Goal: Transaction & Acquisition: Purchase product/service

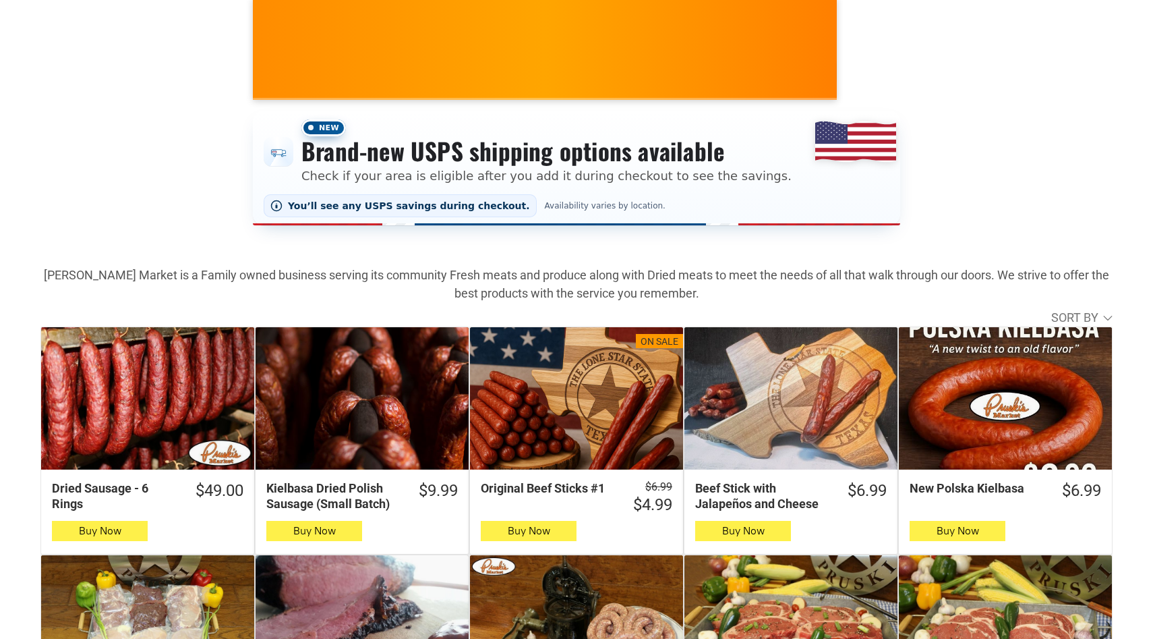
scroll to position [149, 0]
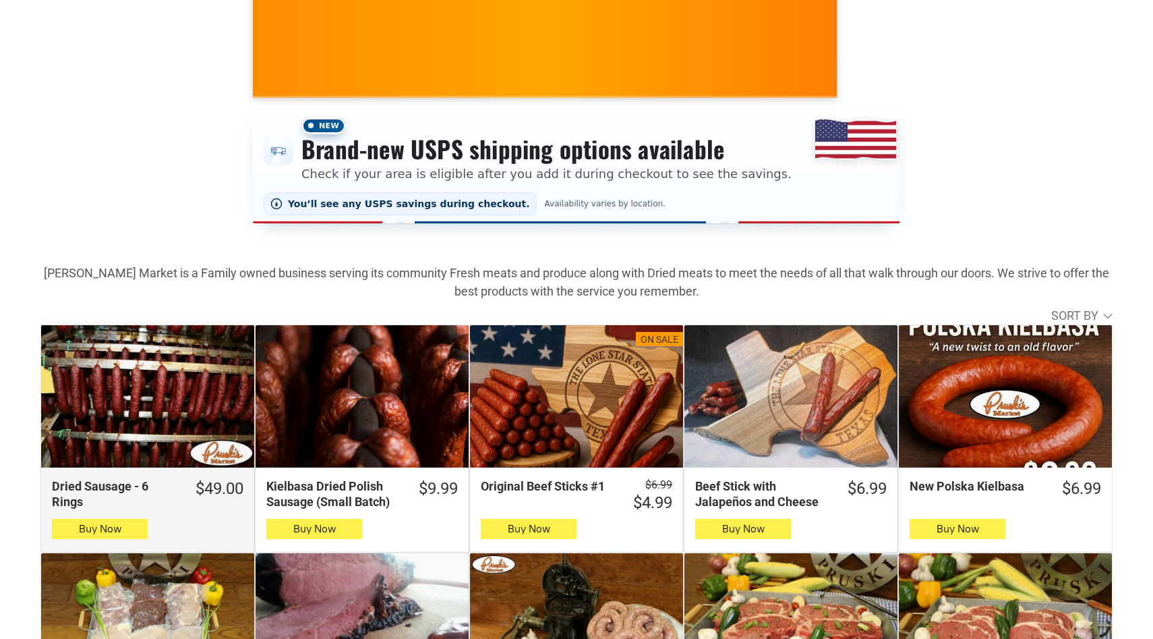
click at [195, 384] on div "Dried Sausage - 6 Rings" at bounding box center [147, 396] width 213 height 142
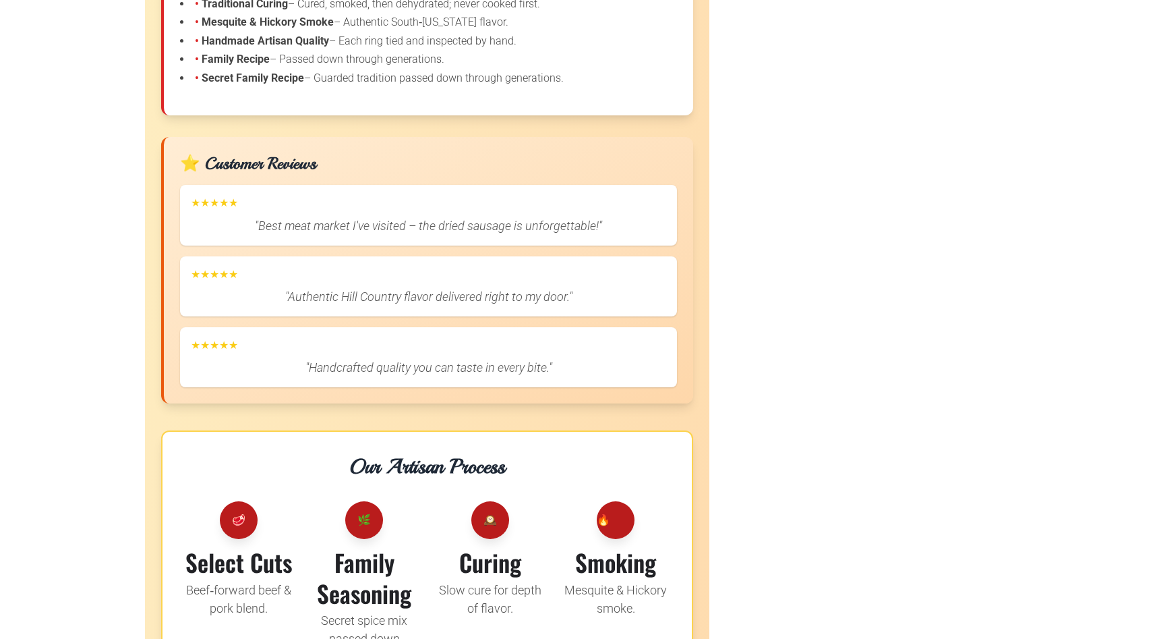
scroll to position [1949, 0]
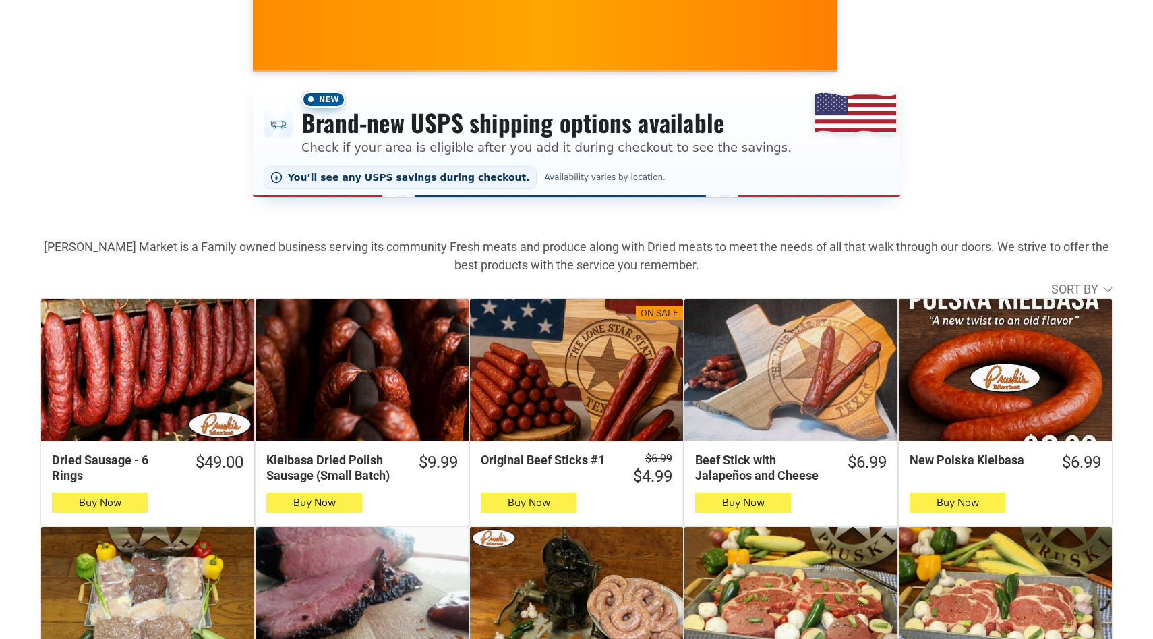
scroll to position [204, 0]
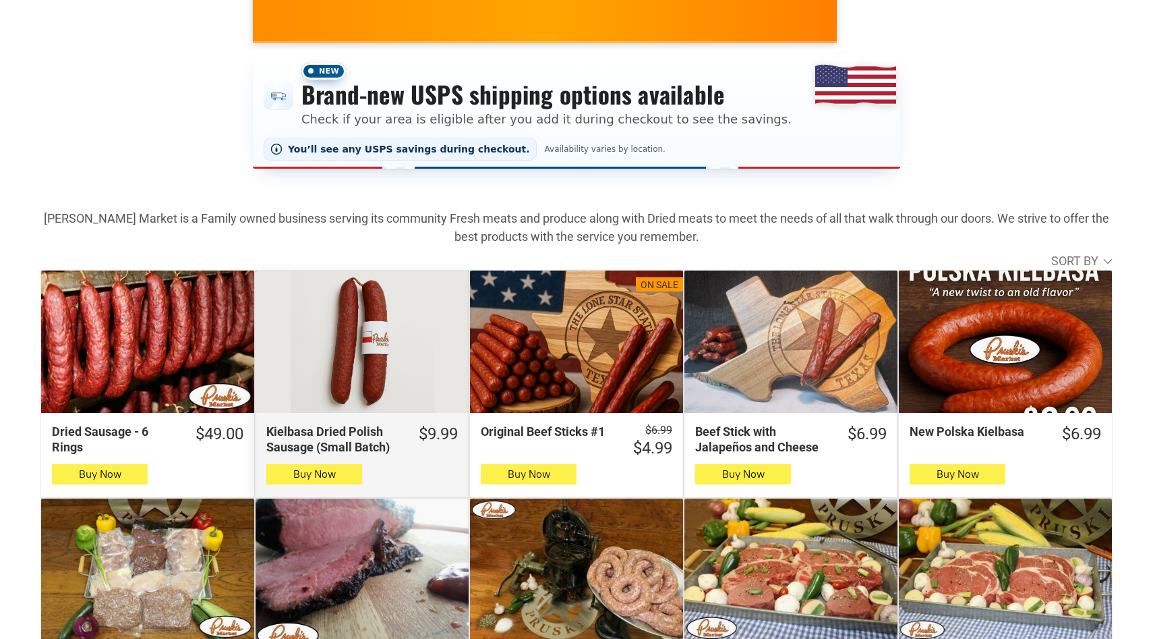
click at [330, 290] on div "Kielbasa Dried Polish Sausage (Small Batch)" at bounding box center [362, 341] width 213 height 142
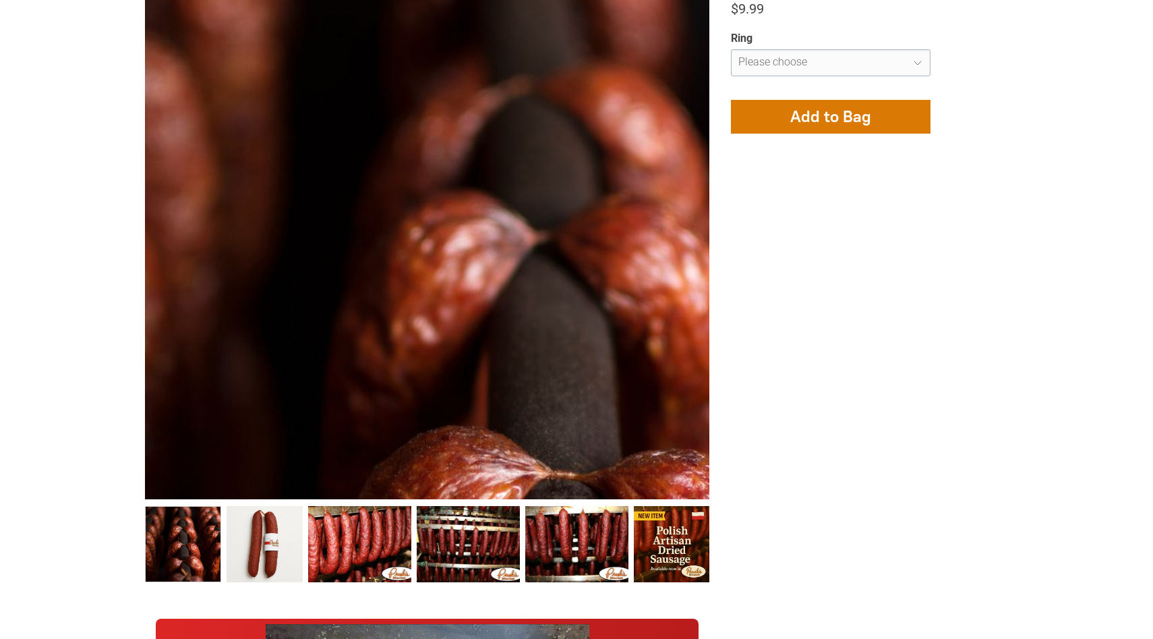
scroll to position [470, 0]
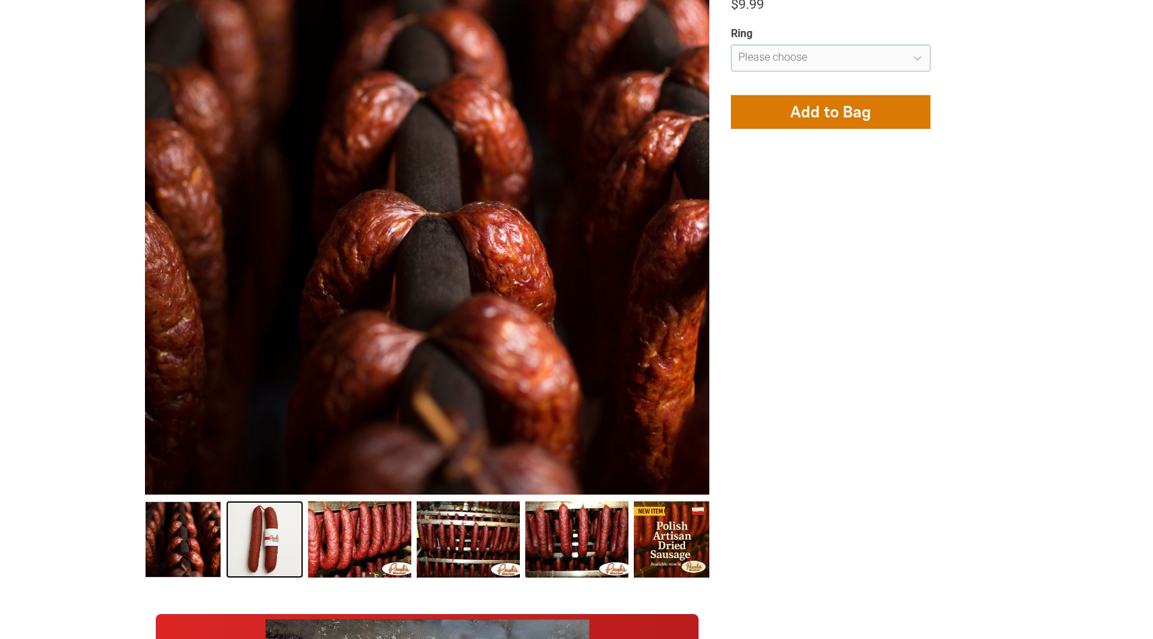
click at [279, 515] on link "Kielbasa Dried Polish Sausage (Small Batch) 1" at bounding box center [265, 539] width 76 height 76
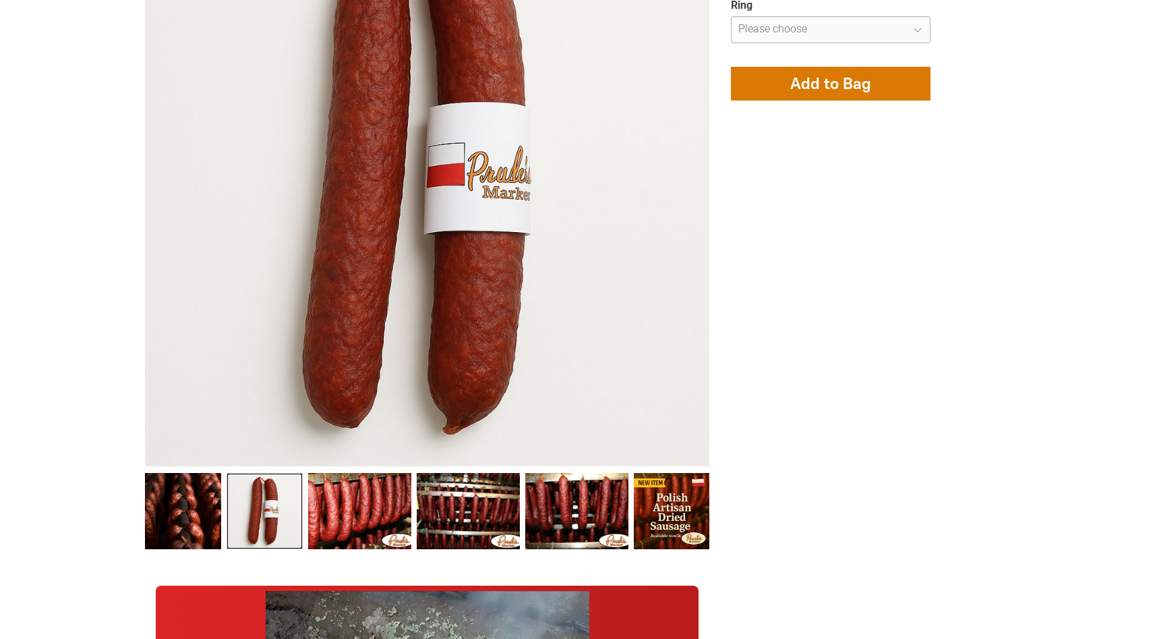
scroll to position [502, 0]
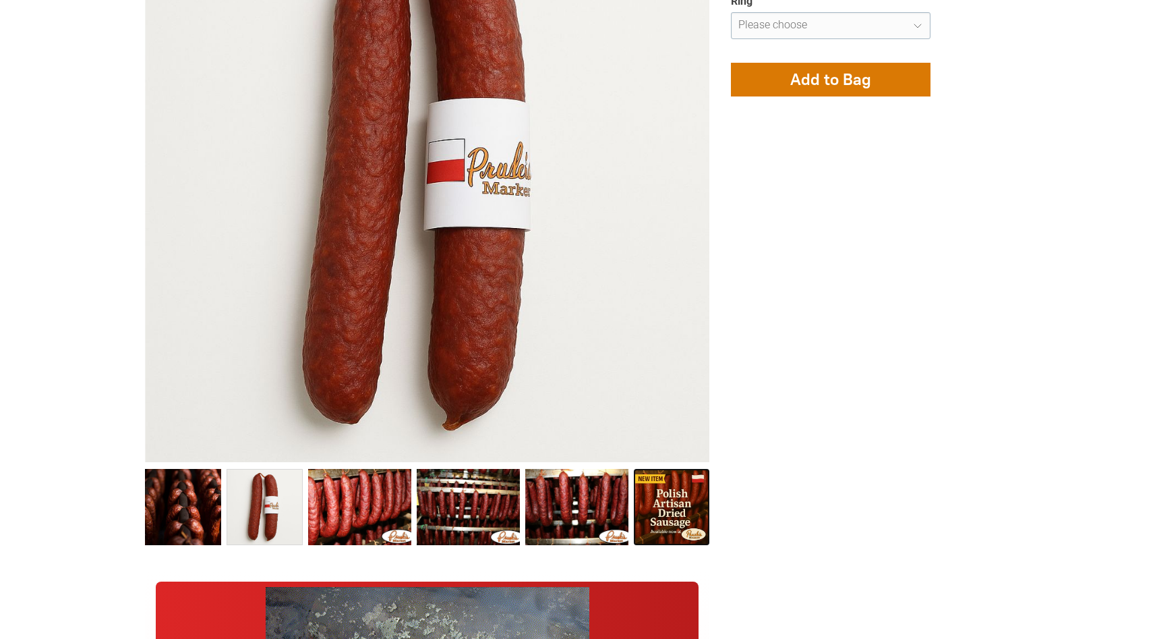
click at [677, 511] on link "Kielbasa Dried Polish Sausage (Small Batch) 5" at bounding box center [672, 507] width 76 height 76
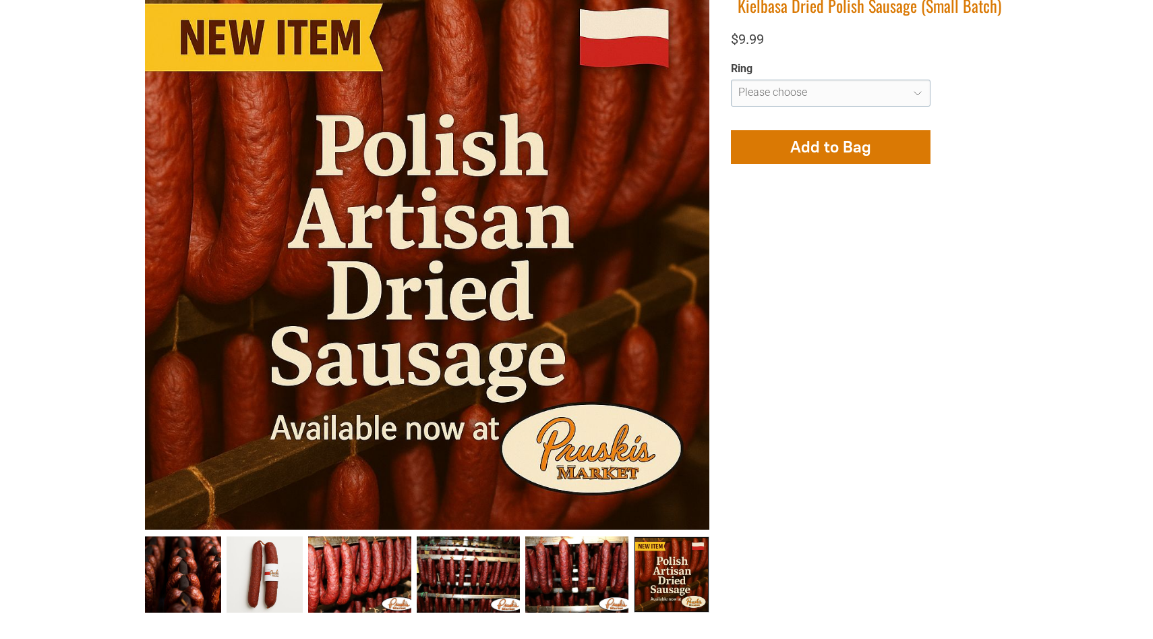
scroll to position [430, 0]
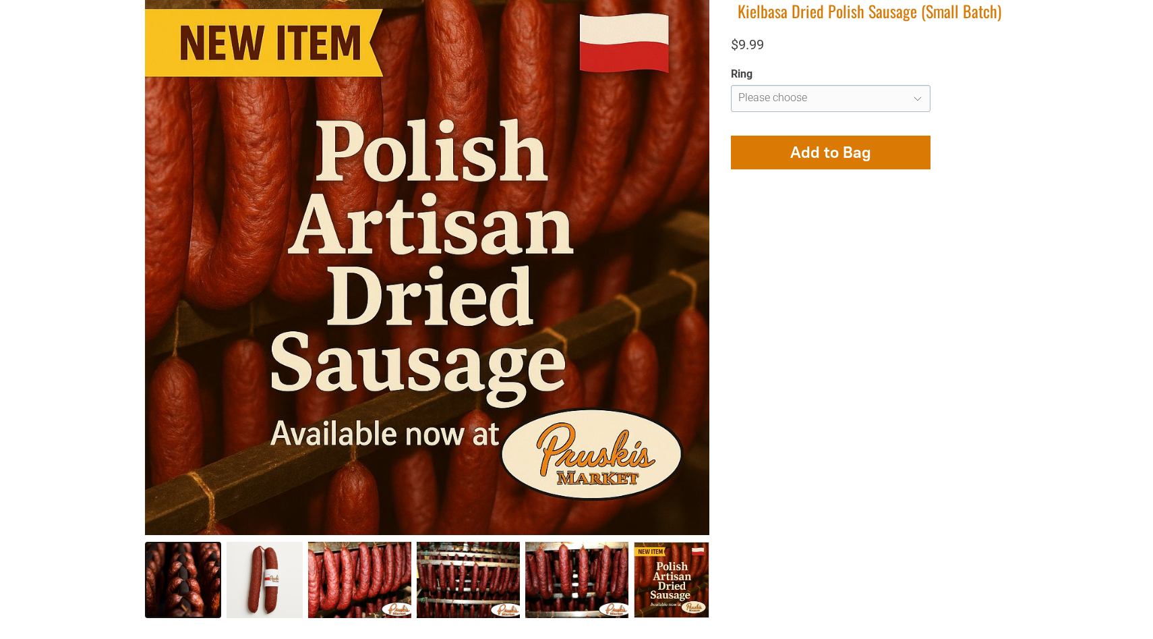
click at [151, 591] on link "Kielbasa Dried Polish Sausage (Small Batch) 0" at bounding box center [183, 580] width 76 height 76
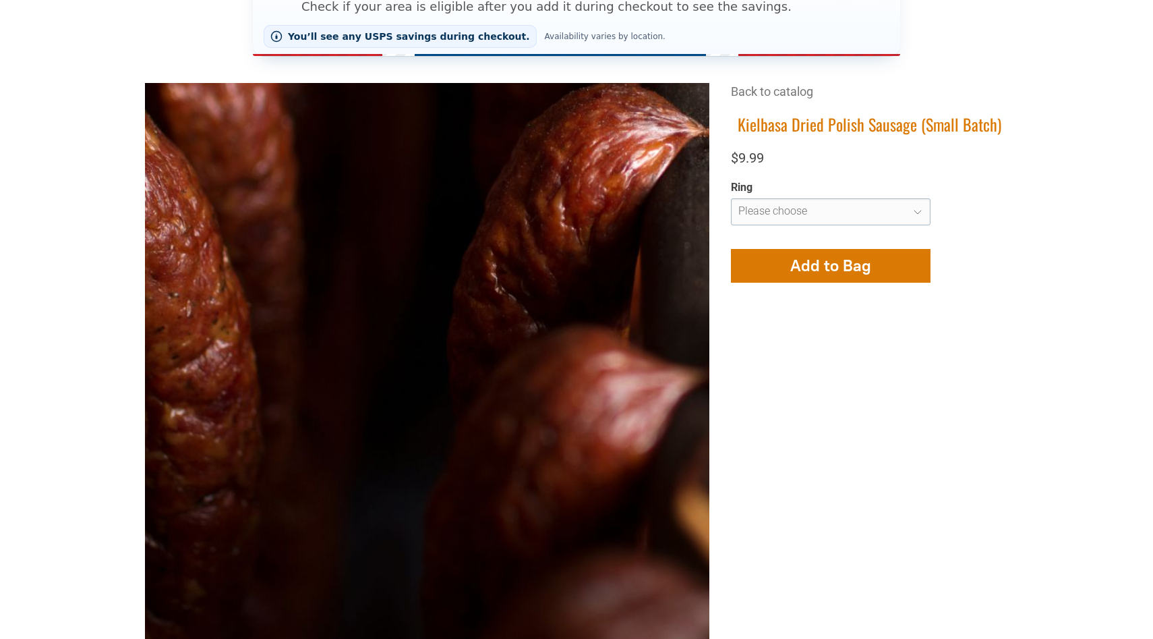
scroll to position [315, 0]
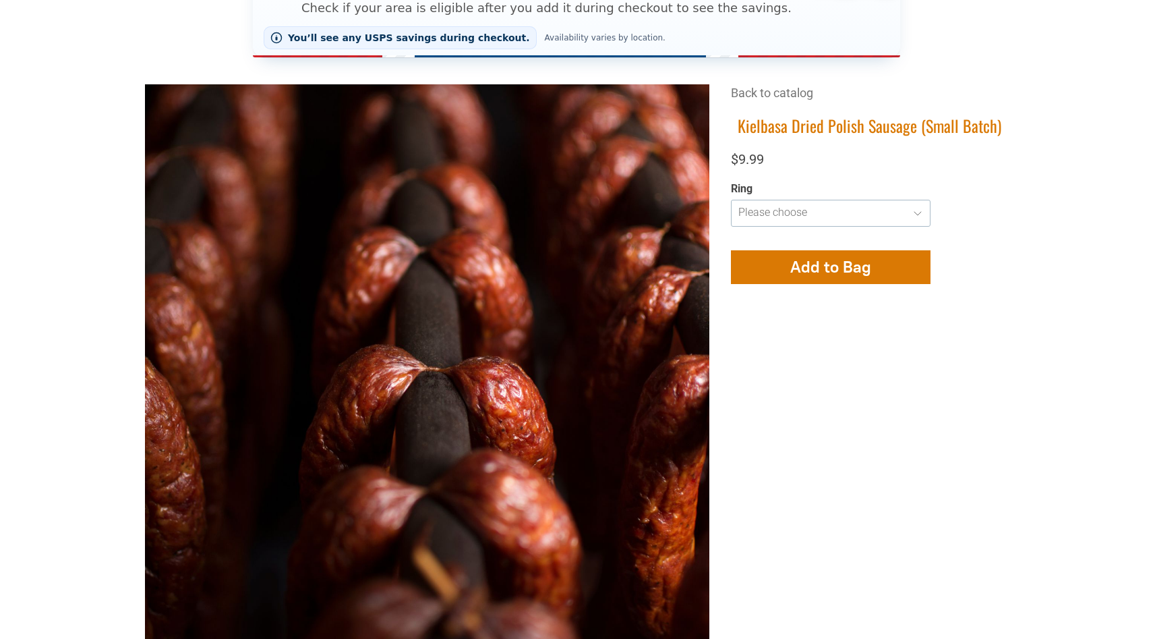
click at [823, 215] on select "**********" at bounding box center [831, 213] width 200 height 27
select select "**********"
click at [731, 200] on select "**********" at bounding box center [831, 213] width 200 height 27
type input "**********"
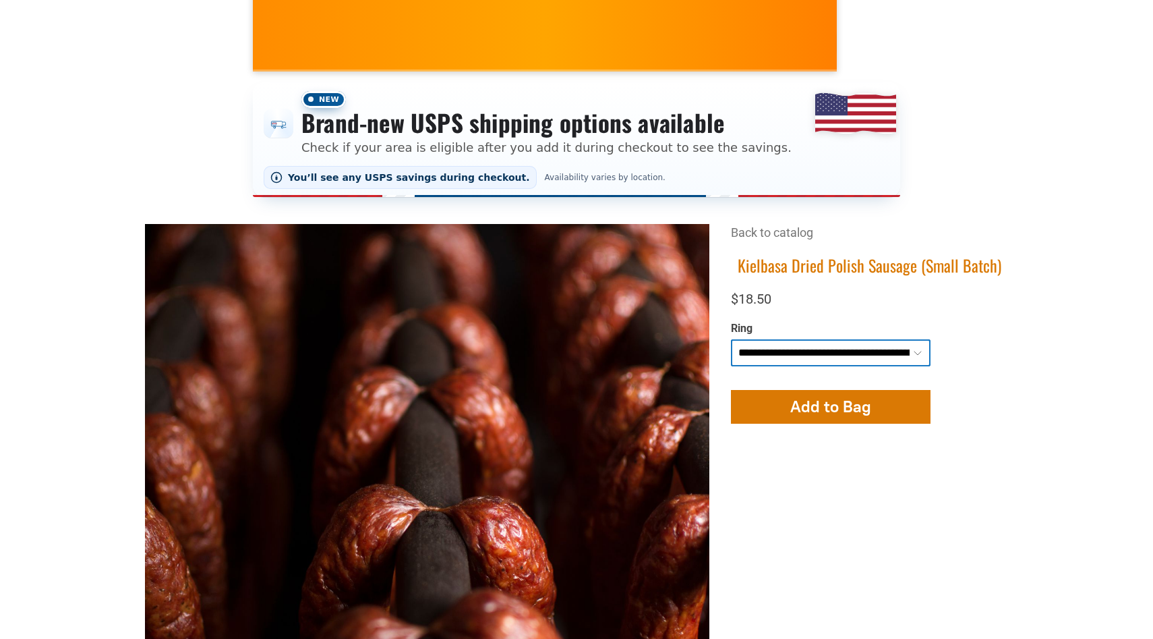
scroll to position [0, 0]
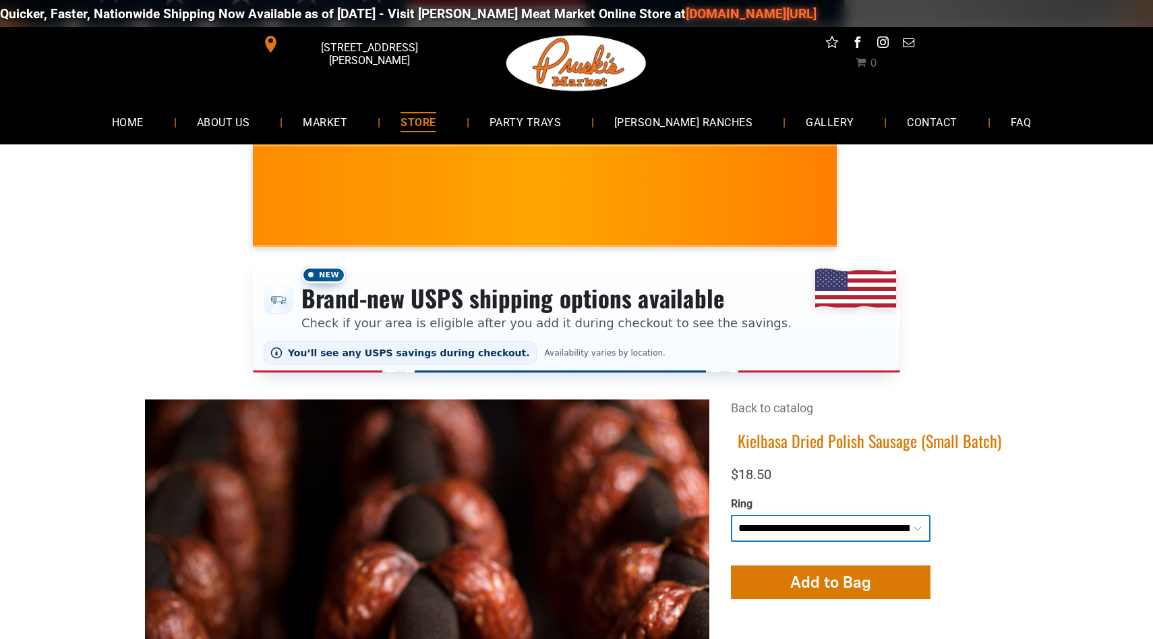
click at [425, 118] on link "STORE" at bounding box center [418, 122] width 76 height 36
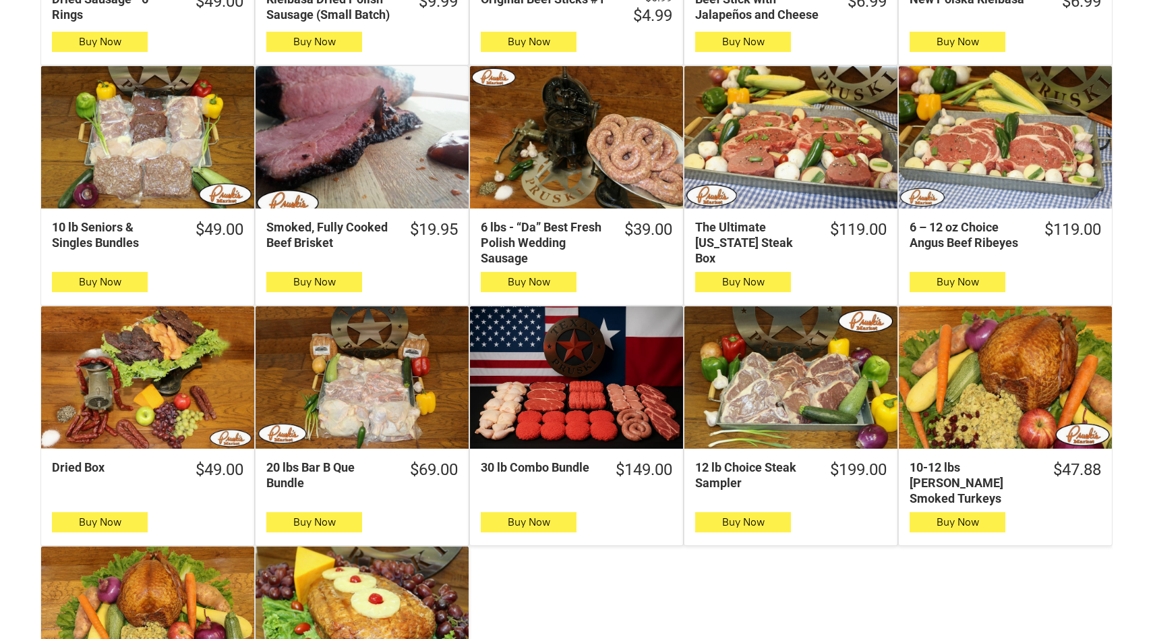
scroll to position [631, 0]
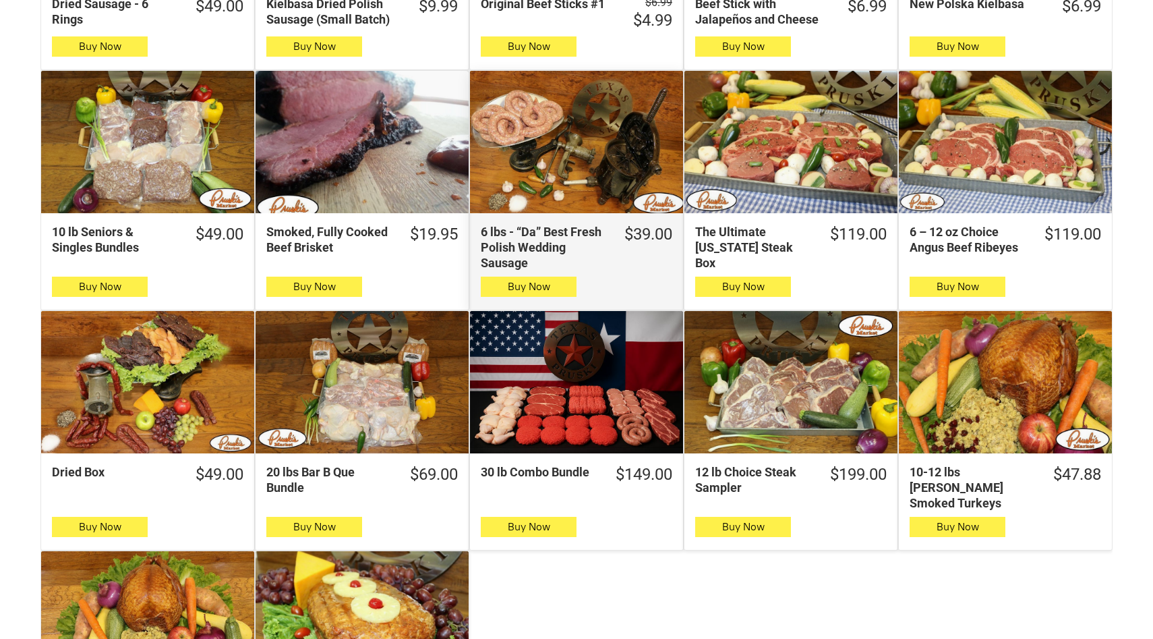
click at [599, 149] on div "6 lbs - “Da” Best Fresh Polish Wedding Sausage" at bounding box center [576, 142] width 213 height 142
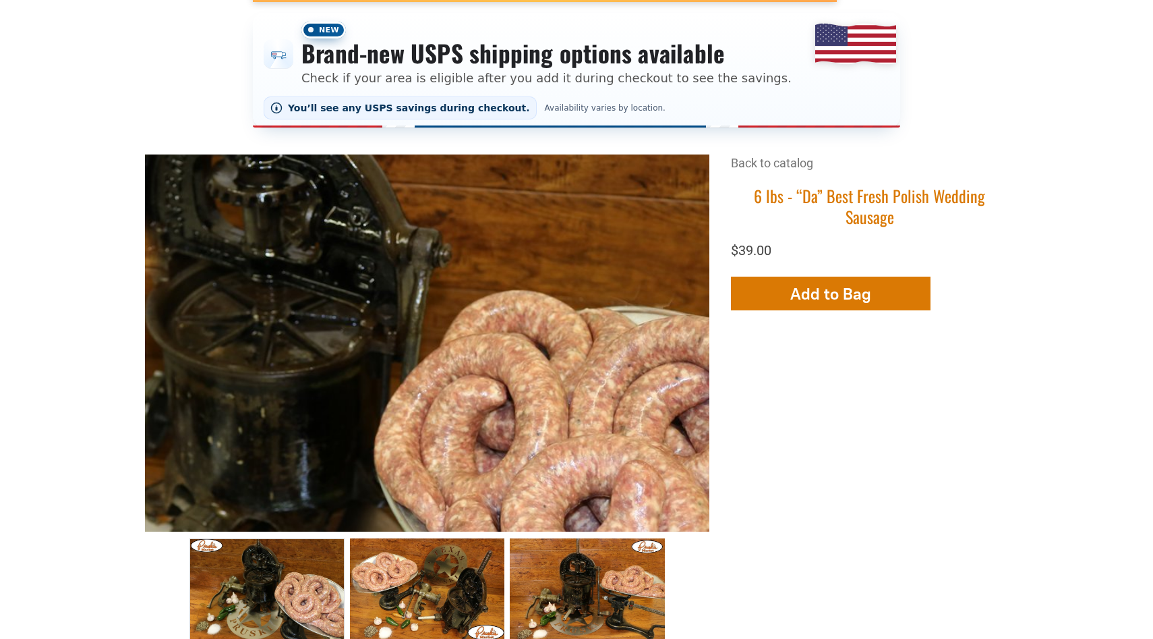
scroll to position [242, 0]
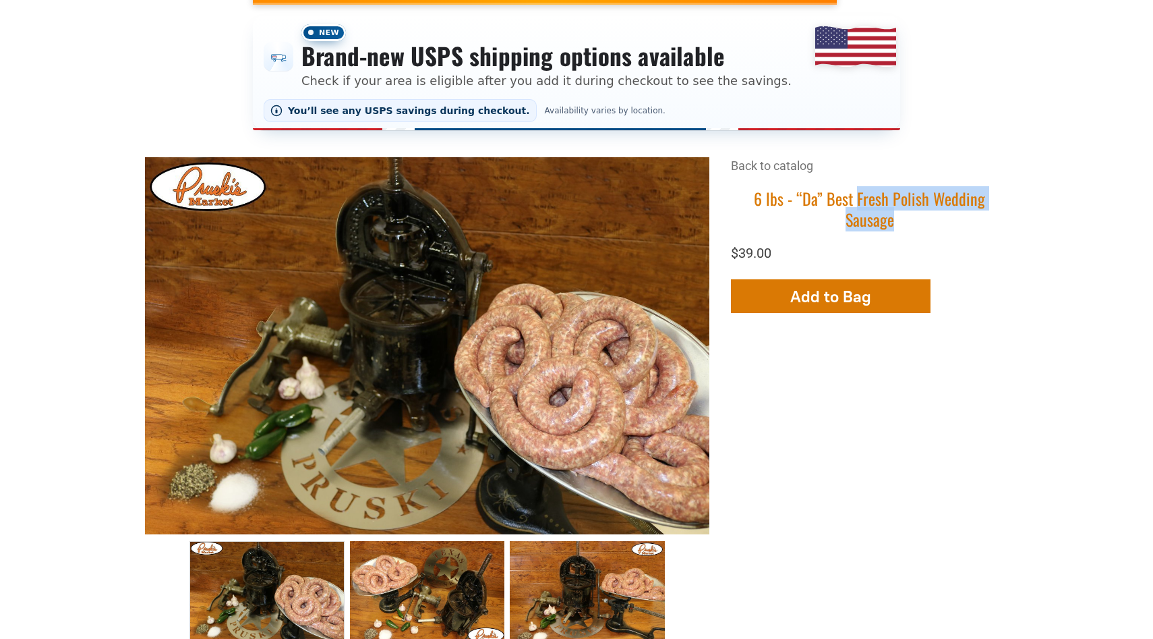
drag, startPoint x: 834, startPoint y: 195, endPoint x: 1006, endPoint y: 197, distance: 172.0
click at [1006, 197] on h1 "6 lbs - “Da” Best Fresh Polish Wedding Sausage" at bounding box center [869, 209] width 277 height 42
copy h1 "Fresh Polish Wedding Sausage"
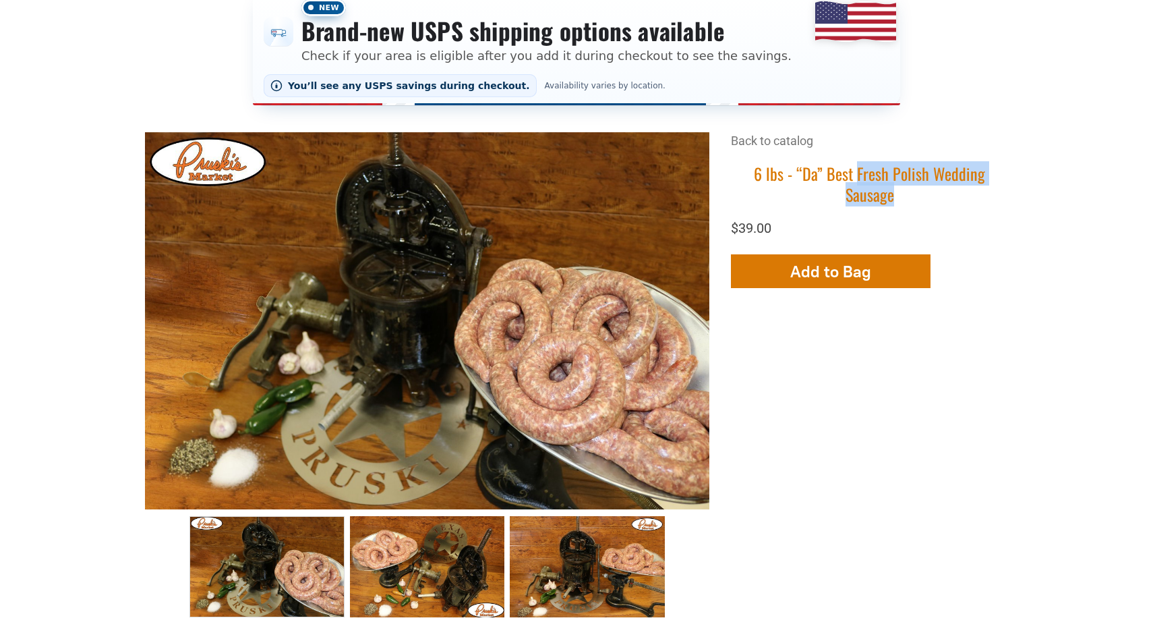
scroll to position [265, 0]
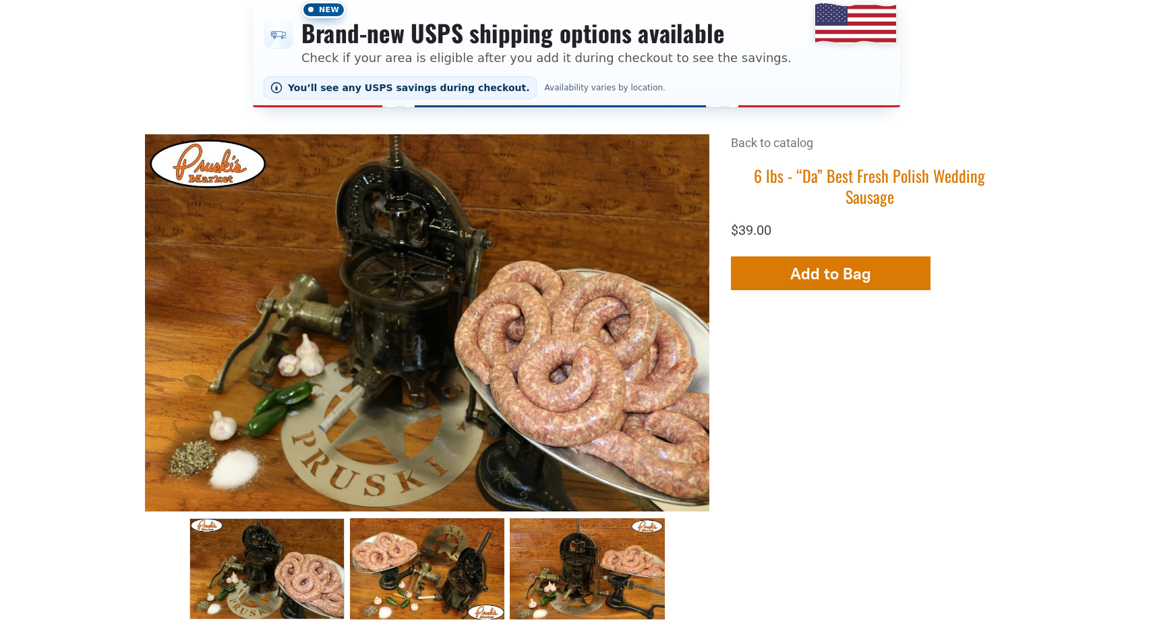
click at [36, 244] on div "6 lbs - “Da” Best Fresh Polish Wedding Sausage +3 +2 Back to catalog 6 lbs - “D…" at bounding box center [576, 640] width 1099 height 1012
